Goal: Task Accomplishment & Management: Complete application form

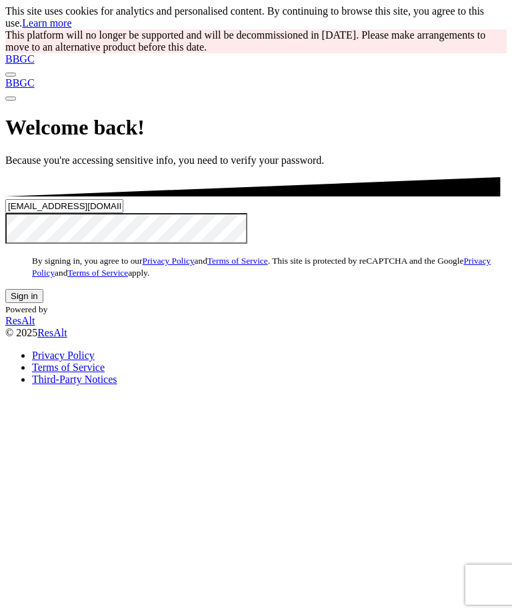
click at [43, 303] on button "Sign in" at bounding box center [24, 296] width 38 height 14
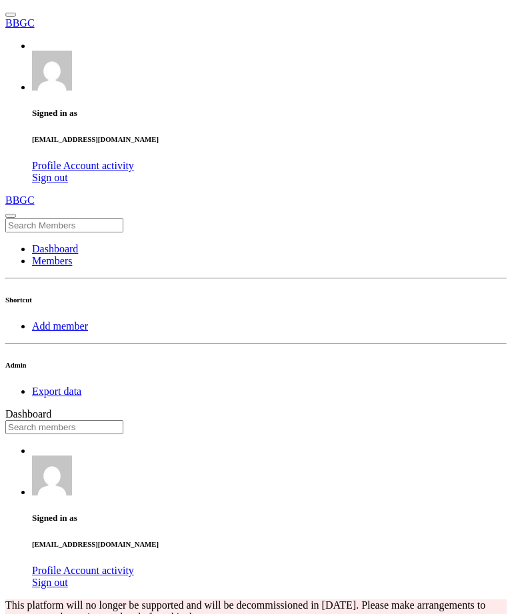
click at [80, 320] on link "Add member" at bounding box center [60, 325] width 56 height 11
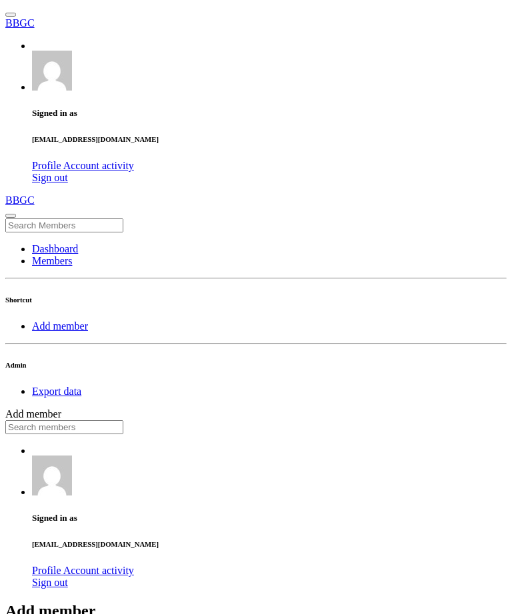
click at [123, 420] on input "text" at bounding box center [64, 427] width 118 height 14
type input "[PERSON_NAME]"
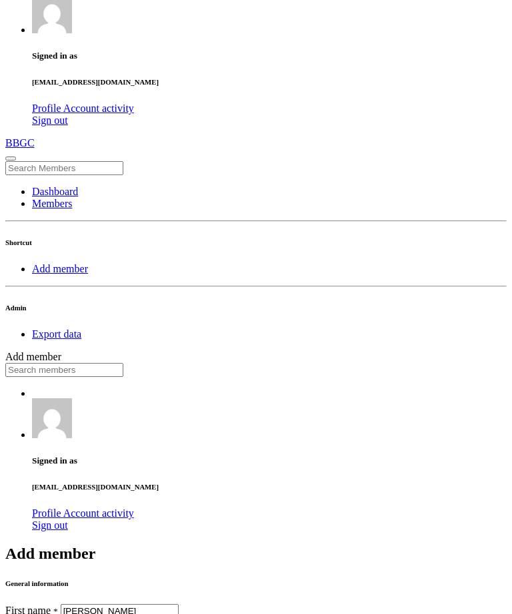
scroll to position [60, 0]
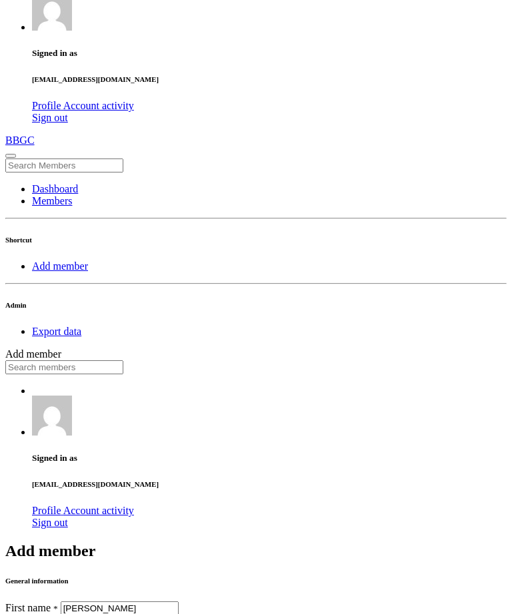
type input "Smith"
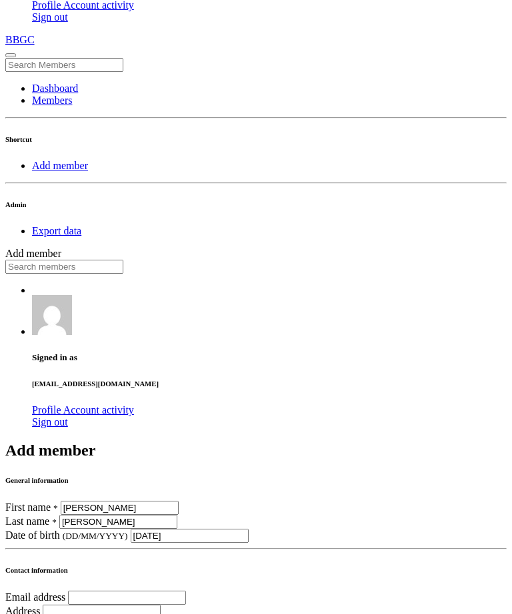
scroll to position [163, 0]
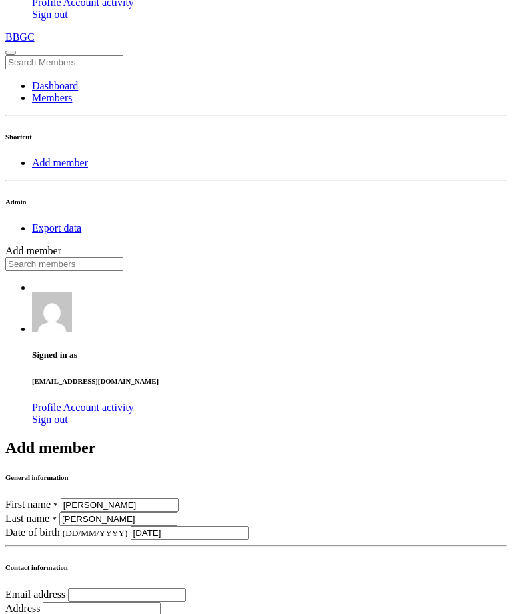
type input "23/12/2013"
click at [186, 588] on input "email" at bounding box center [127, 595] width 118 height 14
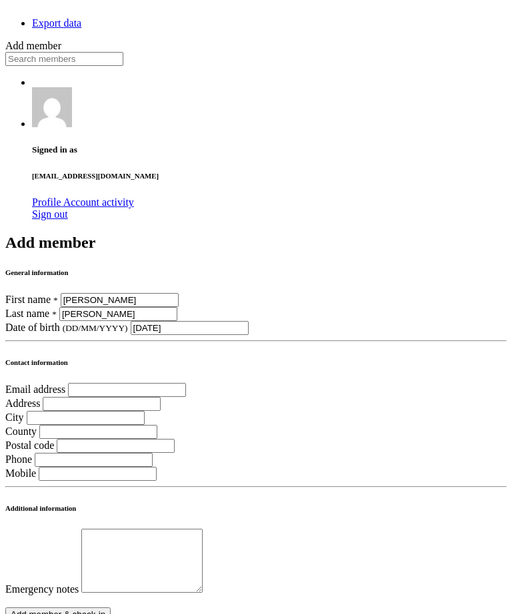
scroll to position [404, 0]
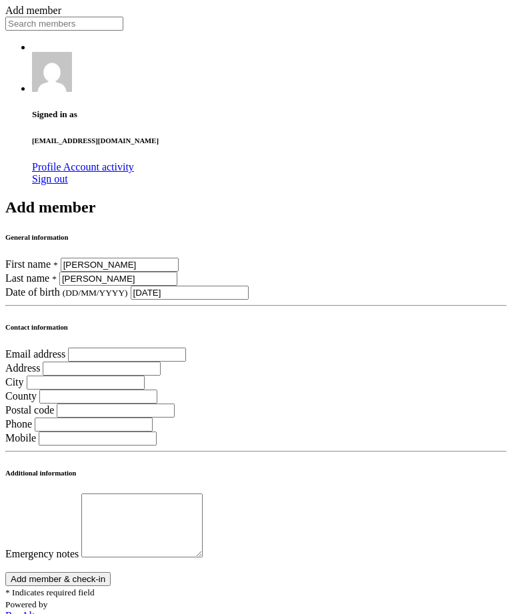
click at [161, 362] on input "search" at bounding box center [102, 369] width 118 height 14
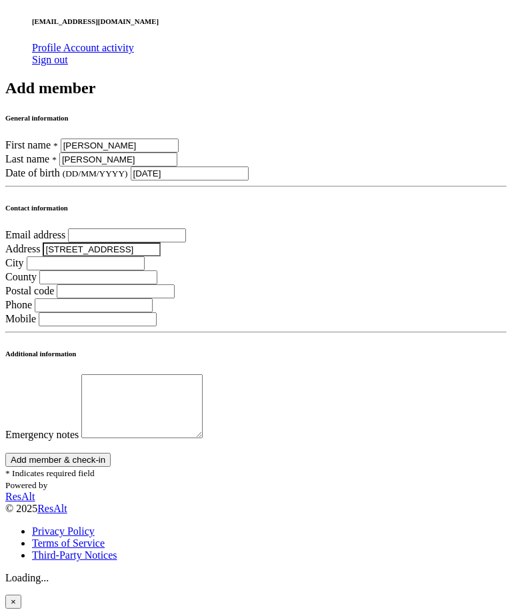
type input "177 a manchester rd"
click at [202, 374] on textarea at bounding box center [141, 406] width 121 height 64
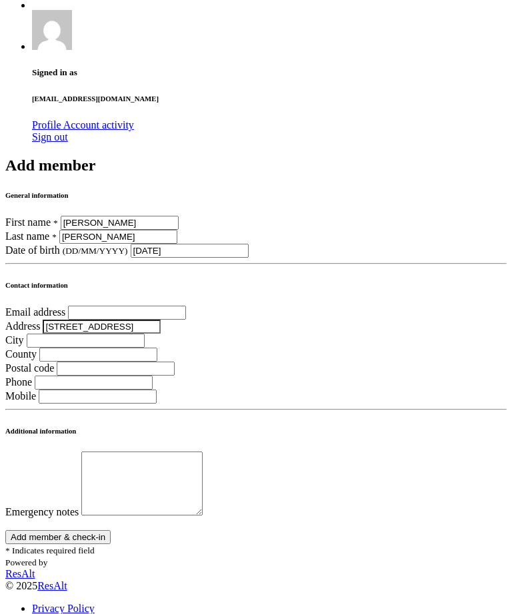
scroll to position [445, 0]
click at [153, 376] on input "text" at bounding box center [94, 383] width 118 height 14
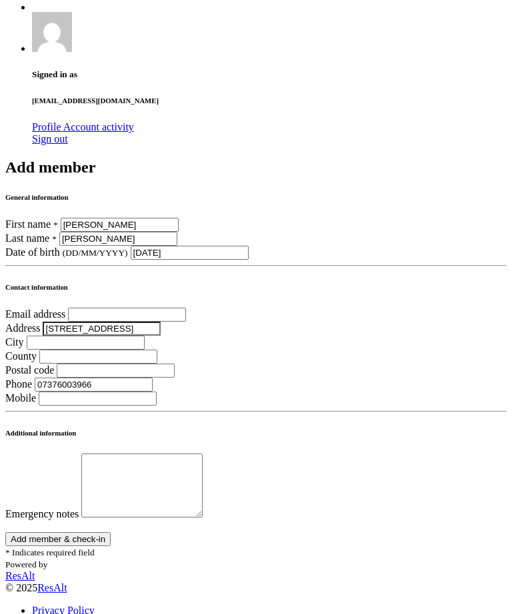
scroll to position [442, 0]
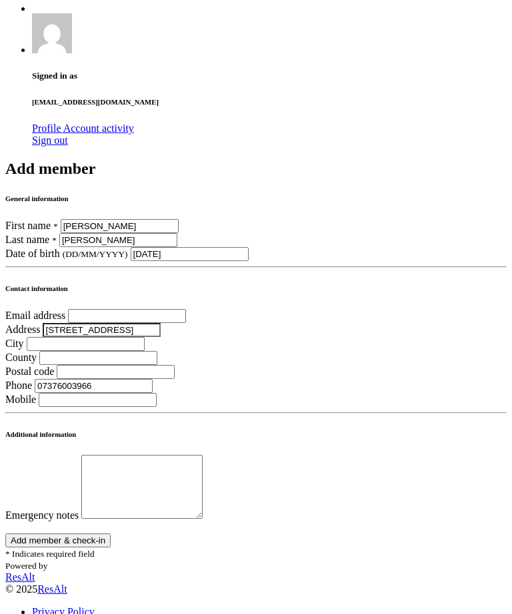
type input "07376003966"
click at [145, 337] on input "text" at bounding box center [86, 344] width 118 height 14
type input "Burnley"
click at [175, 365] on input "text" at bounding box center [116, 372] width 118 height 14
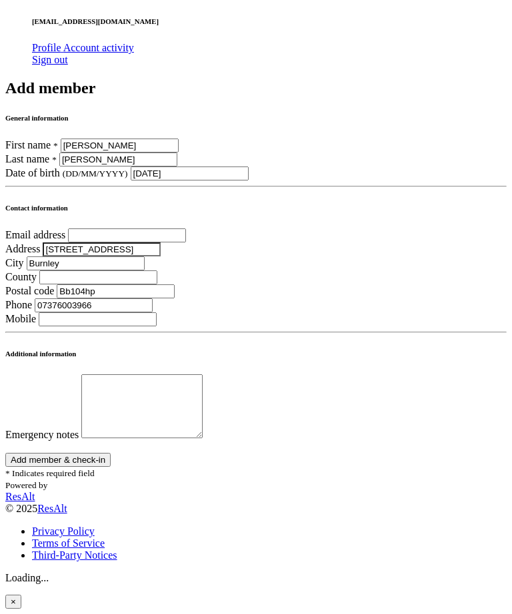
scroll to position [773, 0]
type input "Bb104hp"
click at [111, 453] on button "Add member & check-in" at bounding box center [57, 460] width 105 height 14
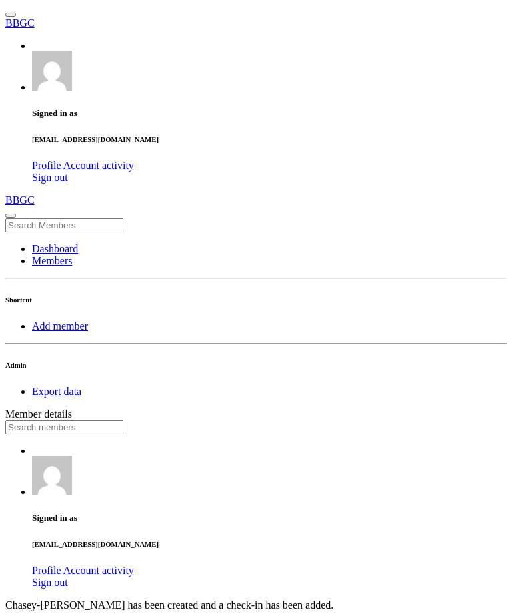
click at [72, 255] on link "Members" at bounding box center [52, 260] width 40 height 11
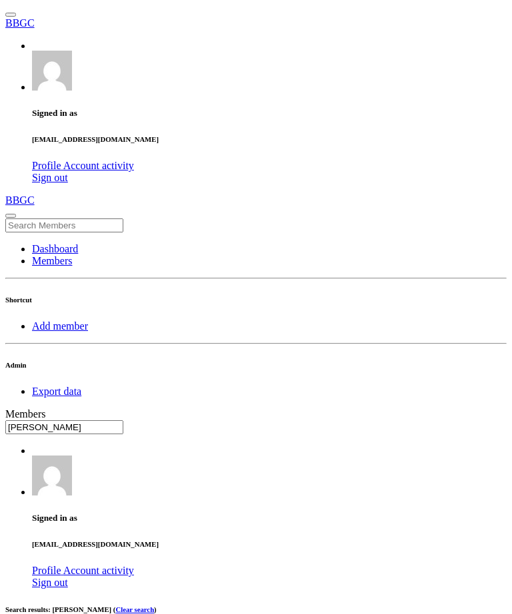
type input "[PERSON_NAME]"
click at [123, 420] on input "text" at bounding box center [64, 427] width 118 height 14
type input "[PERSON_NAME]"
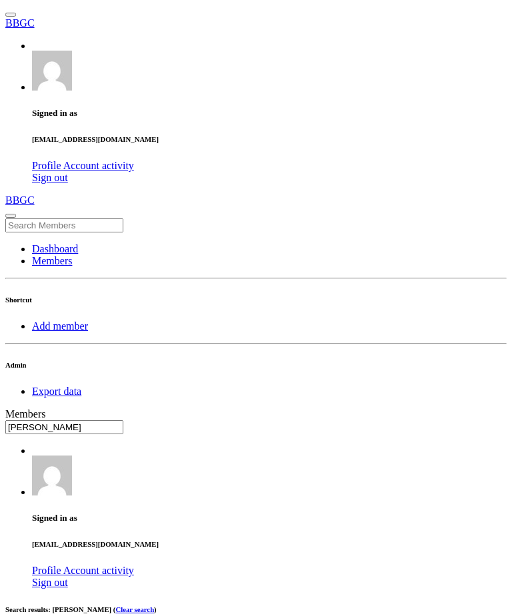
click at [123, 420] on input "text" at bounding box center [64, 427] width 118 height 14
type input "sien"
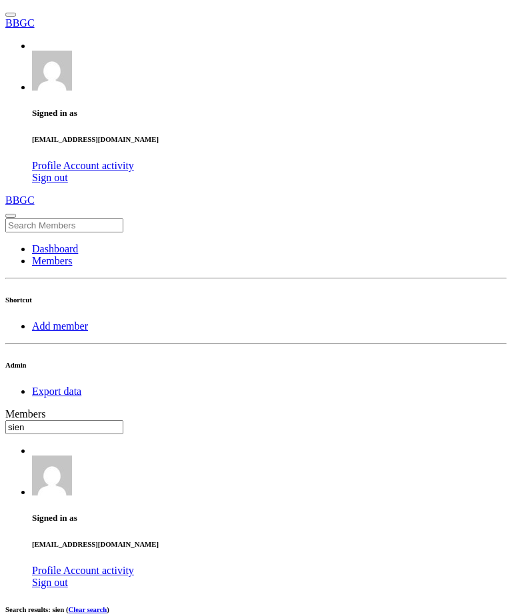
click at [123, 420] on input "text" at bounding box center [64, 427] width 118 height 14
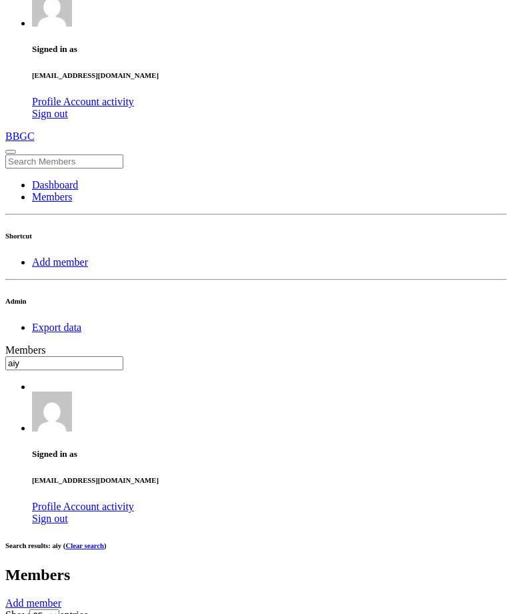
type input "aiy"
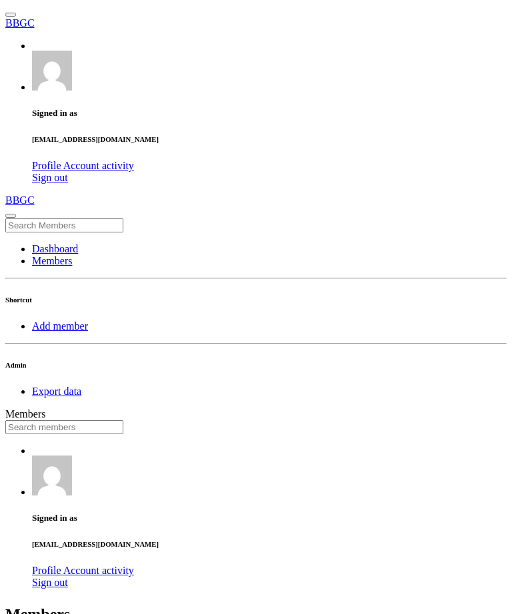
click at [123, 420] on input "text" at bounding box center [64, 427] width 118 height 14
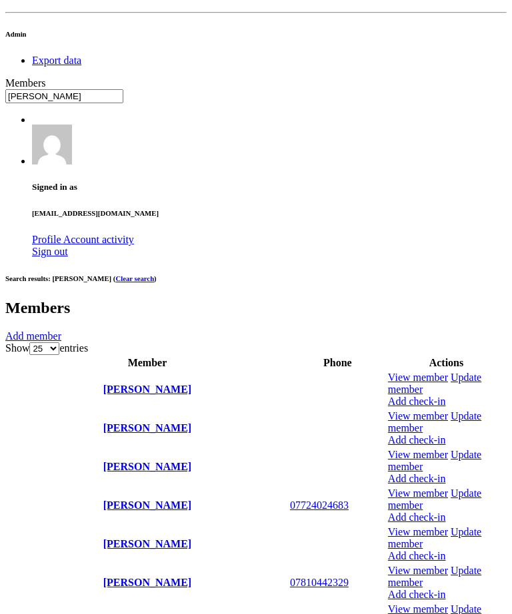
scroll to position [341, 0]
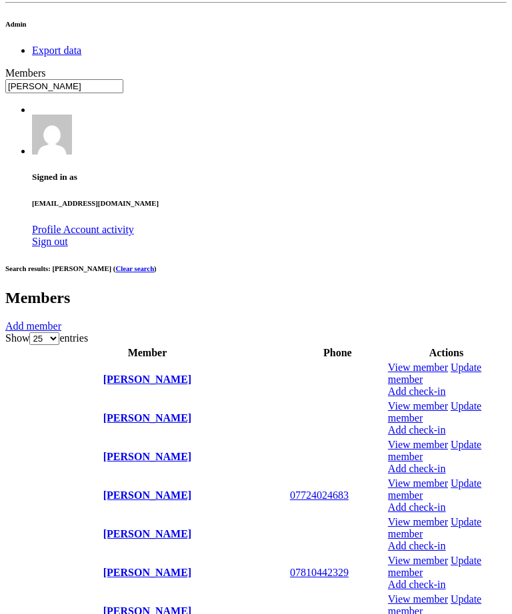
type input "[PERSON_NAME]"
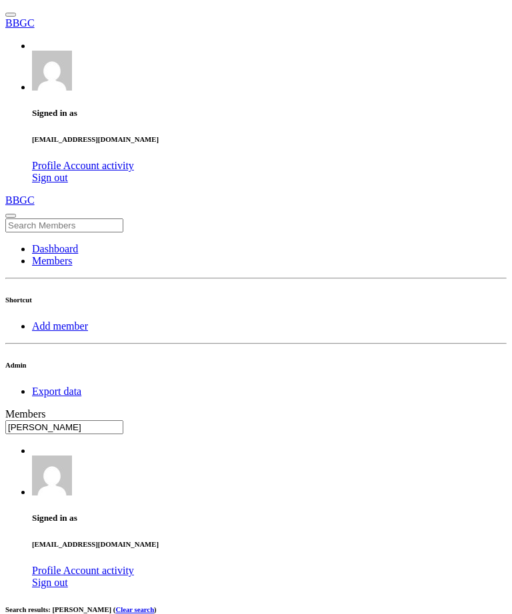
scroll to position [0, 0]
